Goal: Task Accomplishment & Management: Manage account settings

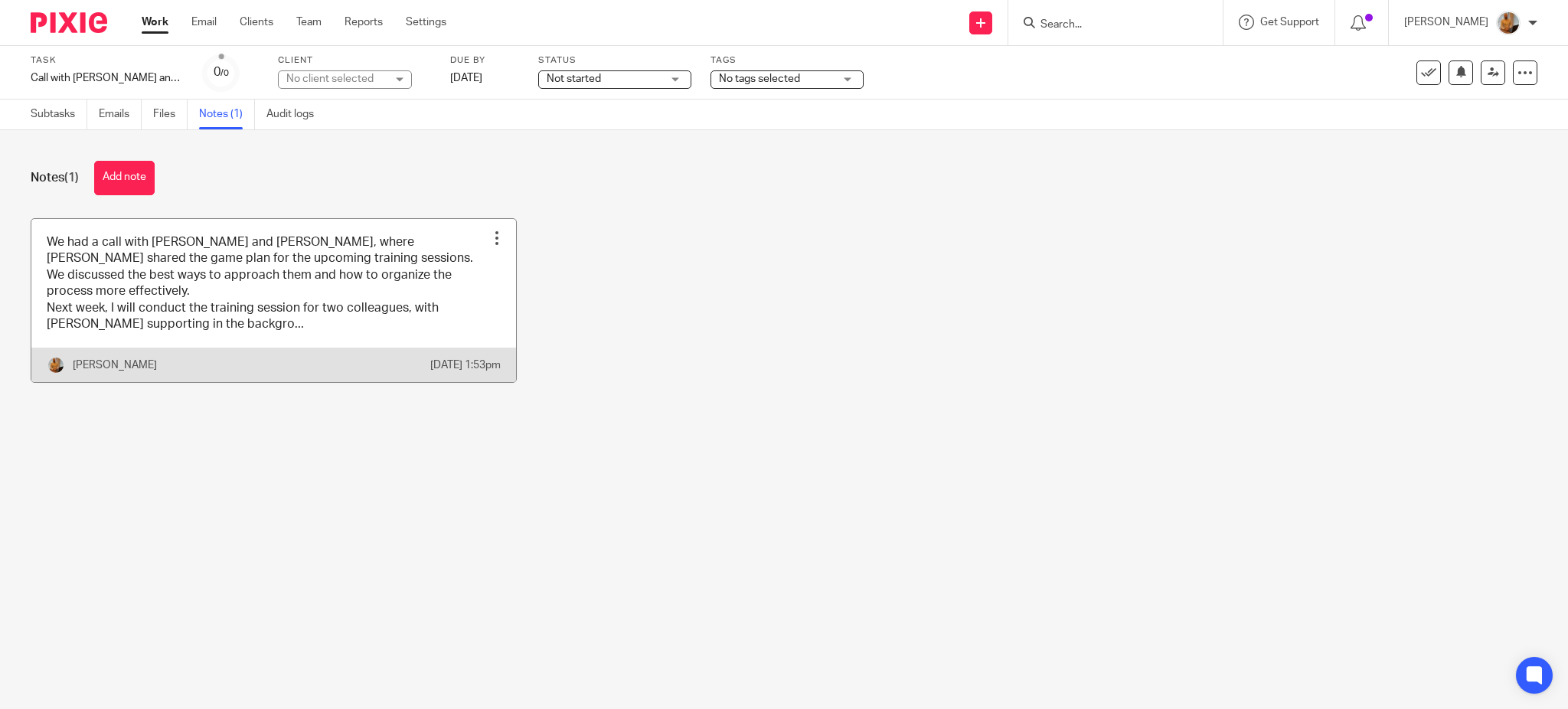
click at [224, 316] on link at bounding box center [274, 301] width 484 height 164
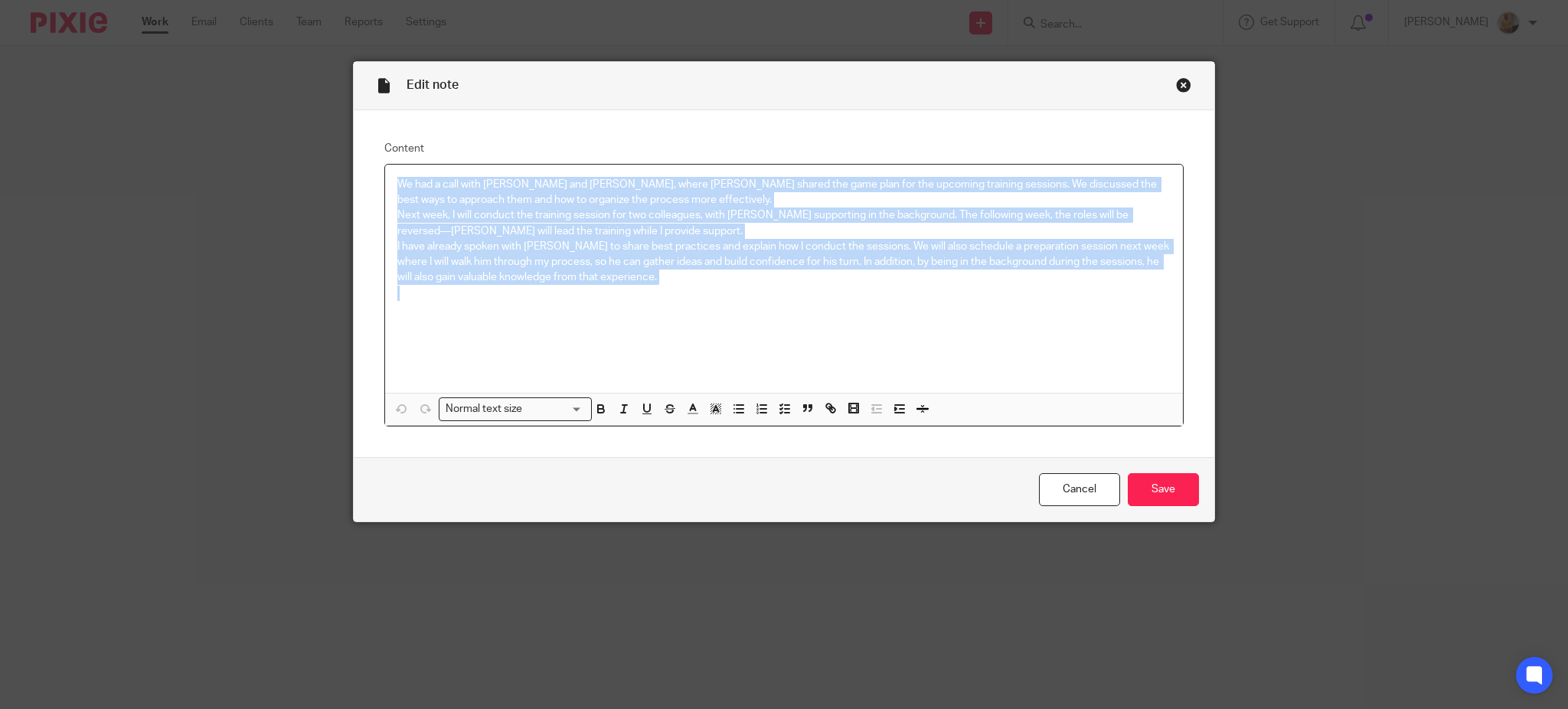
drag, startPoint x: 619, startPoint y: 281, endPoint x: 237, endPoint y: 178, distance: 395.6
click at [237, 178] on div "Edit note Content We had a call with Juan and Sal, where Sal shared the game pl…" at bounding box center [784, 354] width 1568 height 709
copy div "We had a call with Juan and Sal, where Sal shared the game plan for the upcomin…"
click at [1088, 488] on link "Cancel" at bounding box center [1079, 490] width 81 height 33
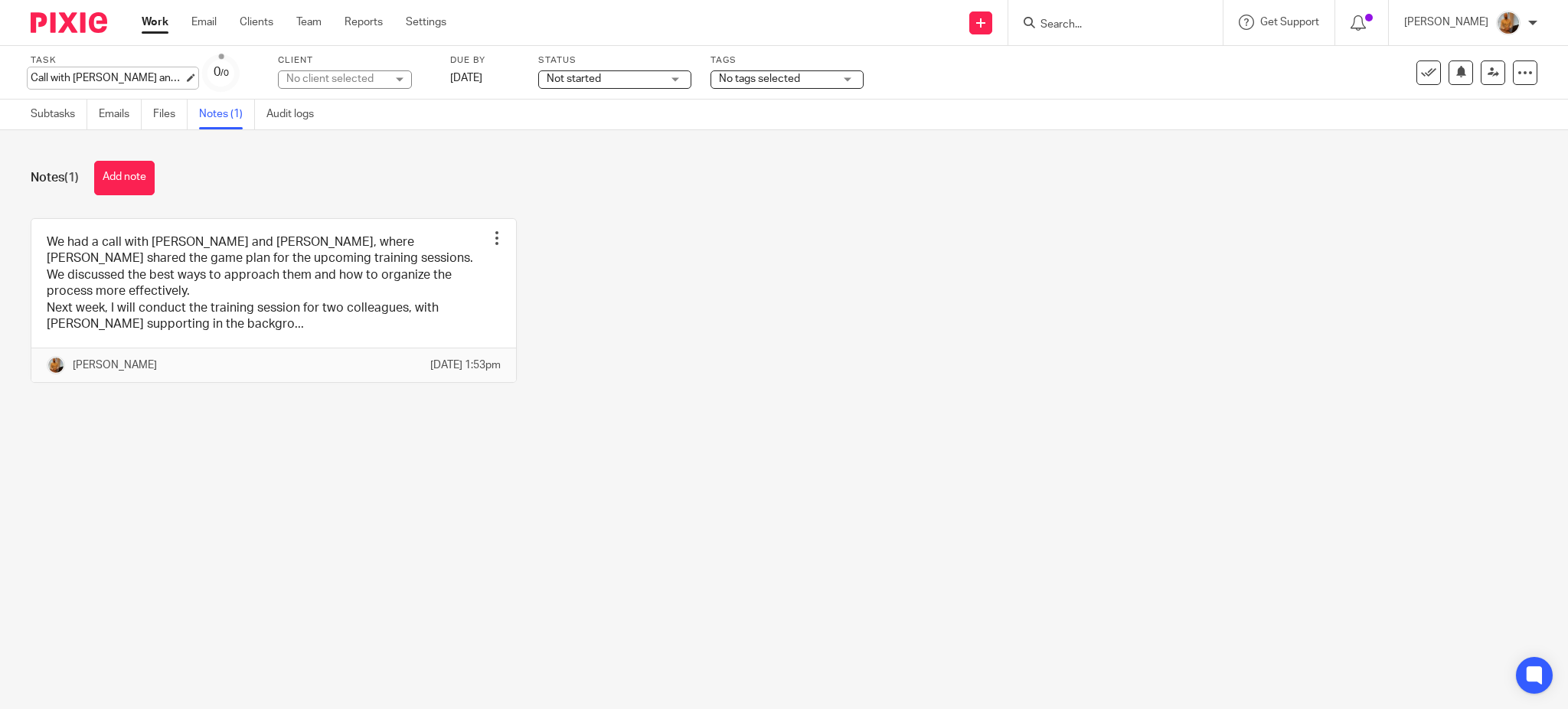
click at [161, 72] on div "Call with Sal and Juan - Next Training Session Game Plan Save Call with Sal and…" at bounding box center [107, 78] width 153 height 16
click at [169, 17] on ul "Work Email Clients Team Reports Settings" at bounding box center [305, 22] width 328 height 16
click at [158, 16] on link "Work" at bounding box center [155, 22] width 26 height 16
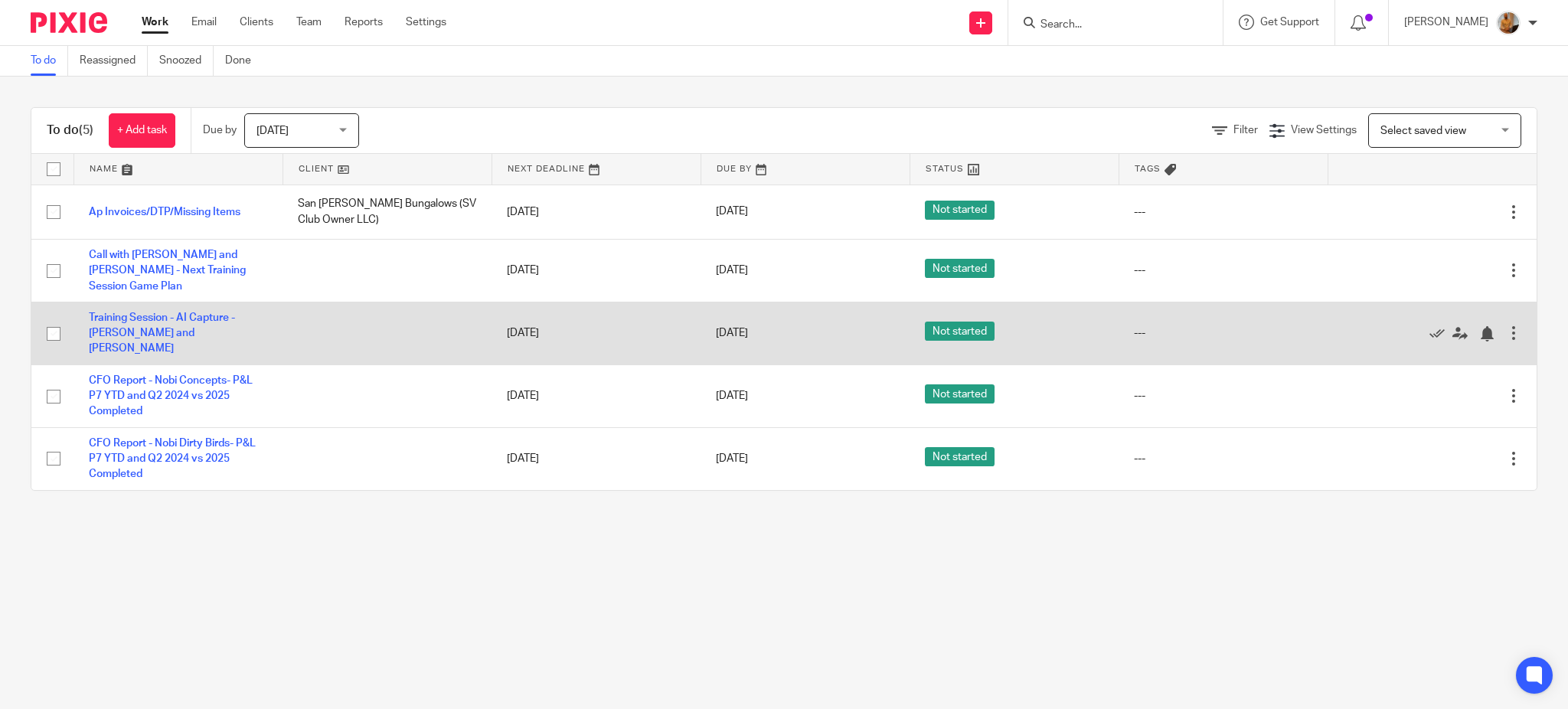
click at [126, 321] on td "Training Session - AI Capture - [PERSON_NAME] and [PERSON_NAME]" at bounding box center [178, 333] width 209 height 63
click at [126, 326] on link "Training Session - AI Capture - [PERSON_NAME] and [PERSON_NAME]" at bounding box center [161, 333] width 146 height 42
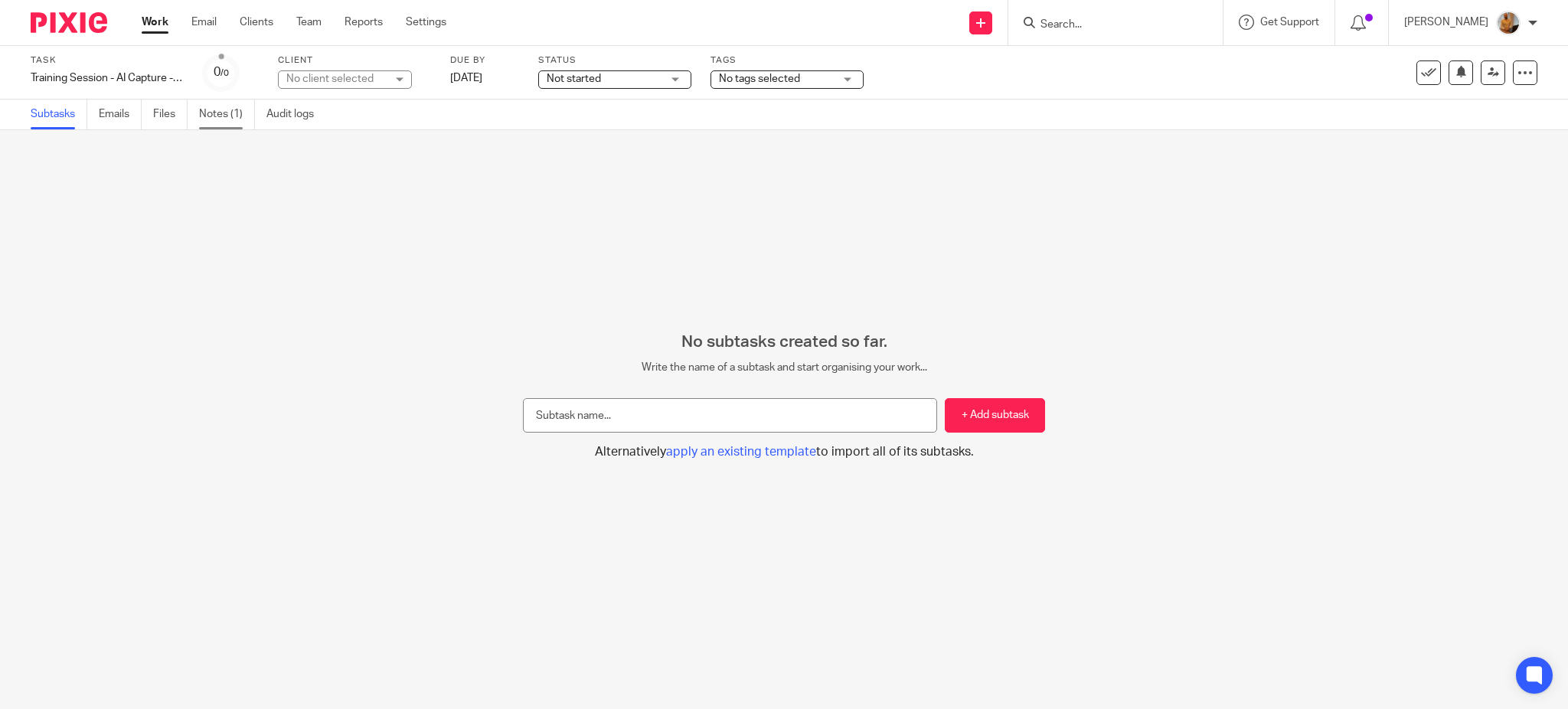
click at [229, 109] on link "Notes (1)" at bounding box center [227, 114] width 56 height 30
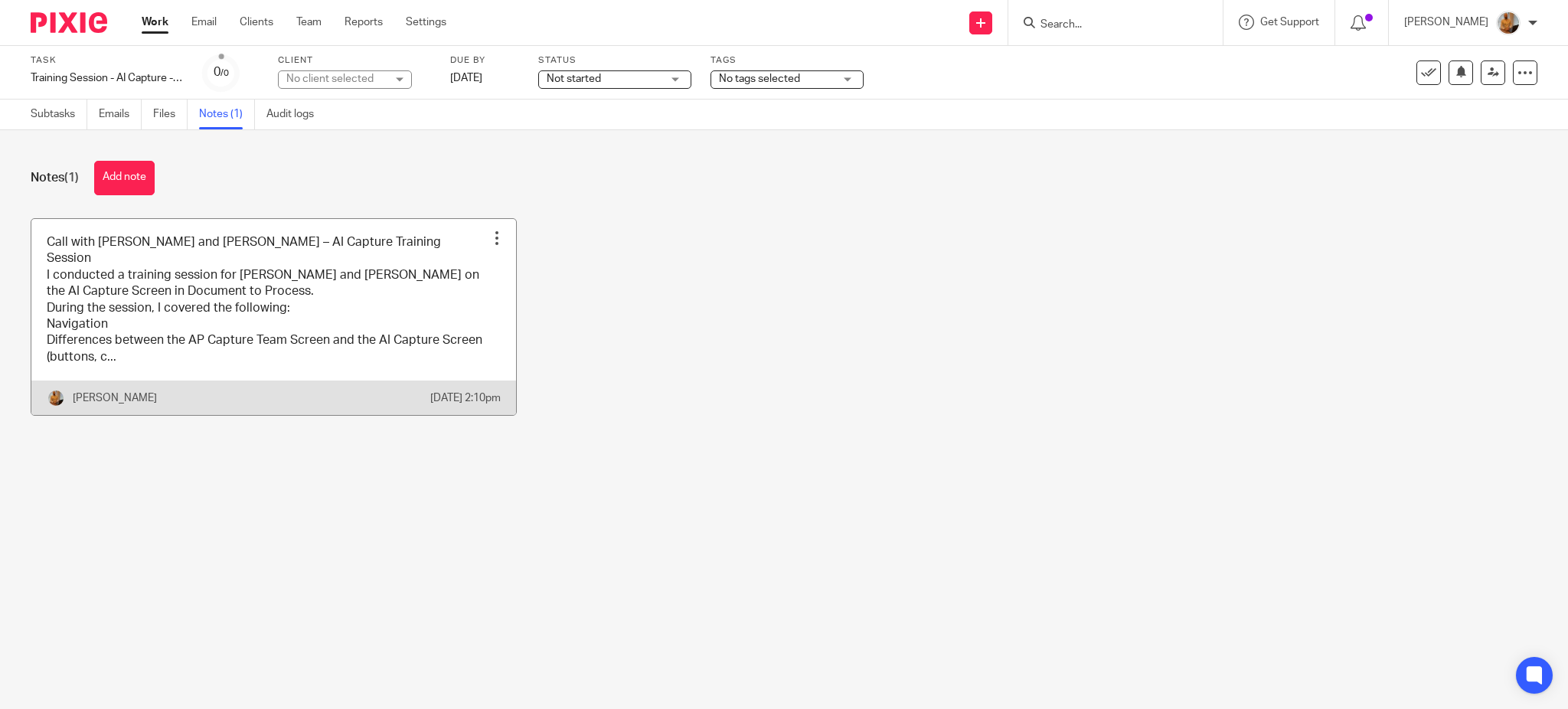
click at [315, 301] on link at bounding box center [274, 317] width 484 height 197
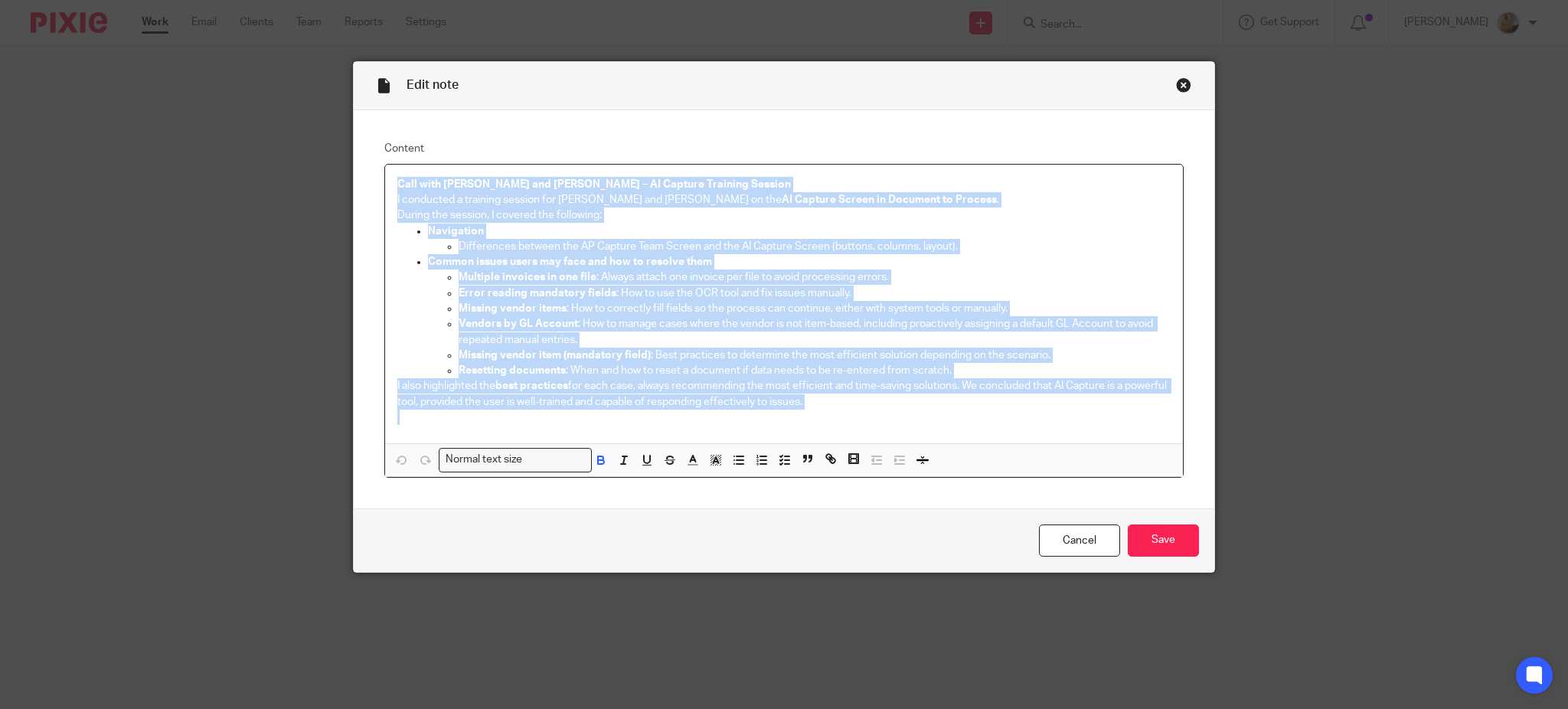
drag, startPoint x: 858, startPoint y: 408, endPoint x: 273, endPoint y: 159, distance: 635.8
click at [273, 159] on div "Edit note Content Call with [PERSON_NAME] and [PERSON_NAME] – AI Capture Traini…" at bounding box center [784, 354] width 1568 height 709
copy div "Lore ipsu Dolorsi ame Con – AD Elitsed Doeiusmo Tempori U laboreetd m aliquaen …"
click at [1072, 555] on link "Cancel" at bounding box center [1079, 541] width 81 height 33
